Goal: Task Accomplishment & Management: Manage account settings

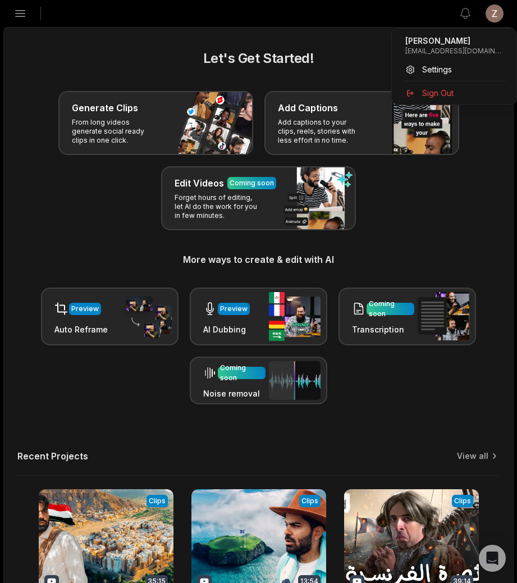
click at [497, 13] on html "ZS [PERSON_NAME] Studio Create Project Home Projects Brand template Calendar Co…" at bounding box center [258, 291] width 517 height 583
click at [439, 90] on span "Sign Out" at bounding box center [437, 93] width 31 height 12
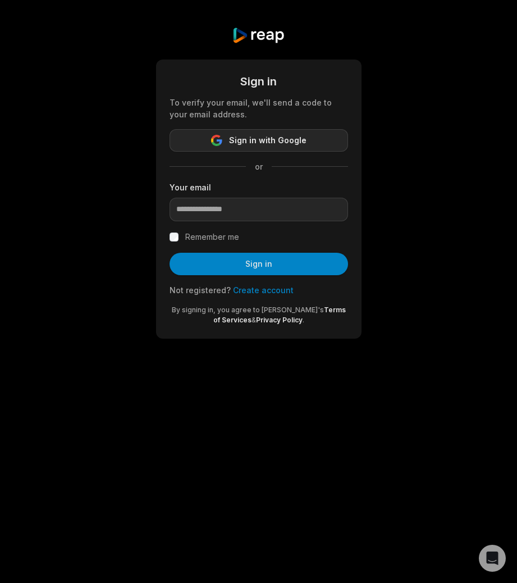
click at [255, 137] on span "Sign in with Google" at bounding box center [268, 140] width 78 height 13
